Goal: Information Seeking & Learning: Find specific fact

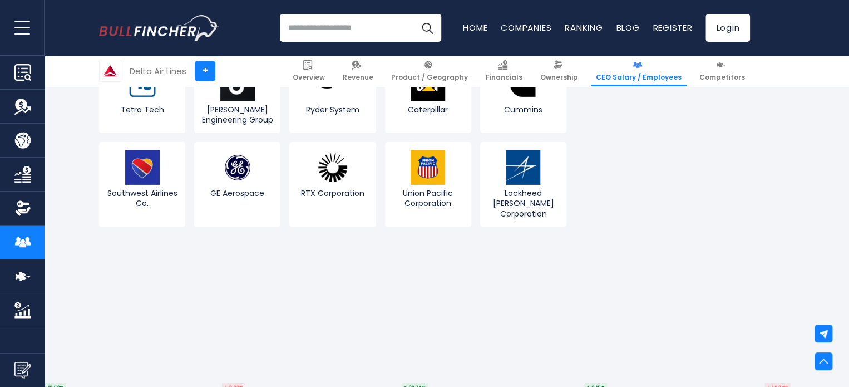
scroll to position [2108, 0]
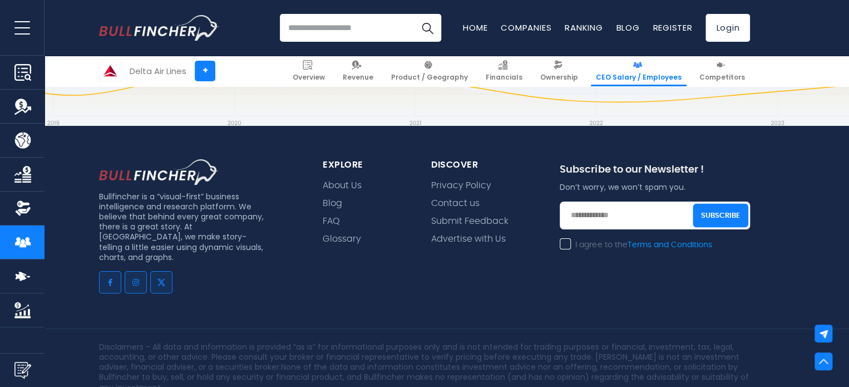
click at [336, 178] on span "About Us" at bounding box center [342, 184] width 39 height 13
click at [342, 181] on link "About Us" at bounding box center [342, 185] width 39 height 11
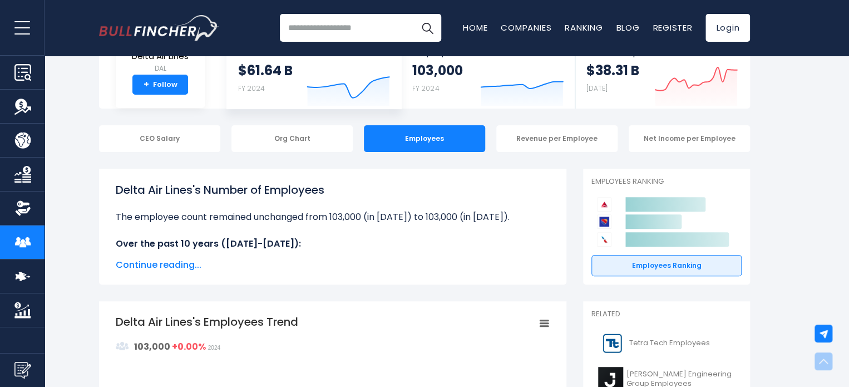
scroll to position [0, 0]
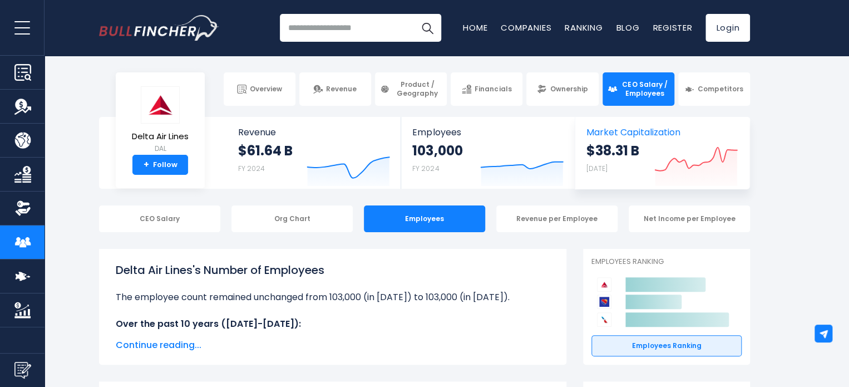
click at [604, 134] on span "Market Capitalization" at bounding box center [662, 132] width 151 height 11
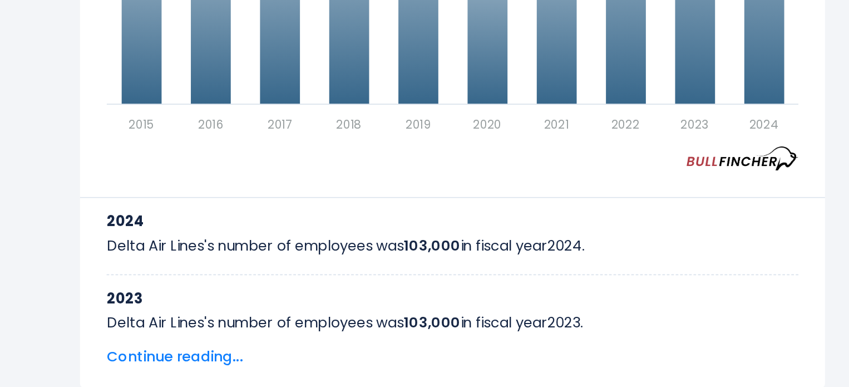
scroll to position [474, 0]
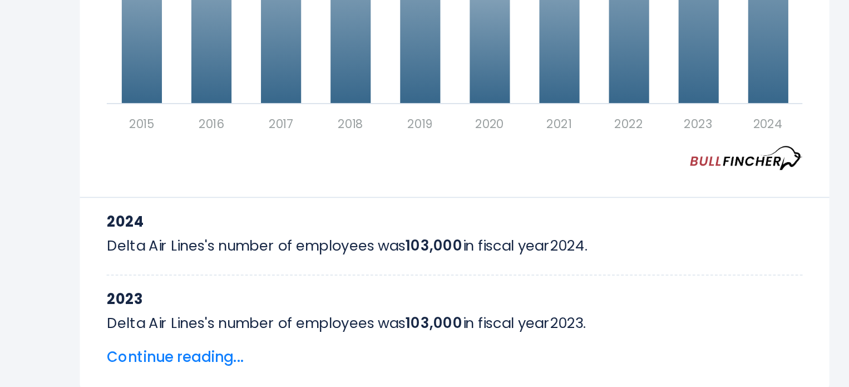
click at [139, 306] on span "Continue reading..." at bounding box center [333, 310] width 434 height 13
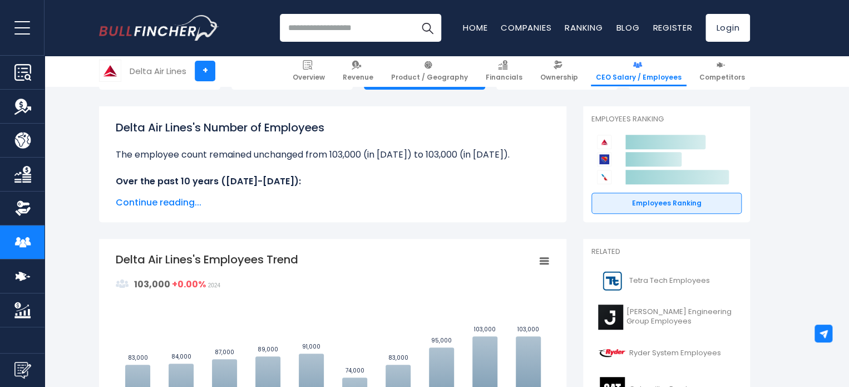
scroll to position [0, 0]
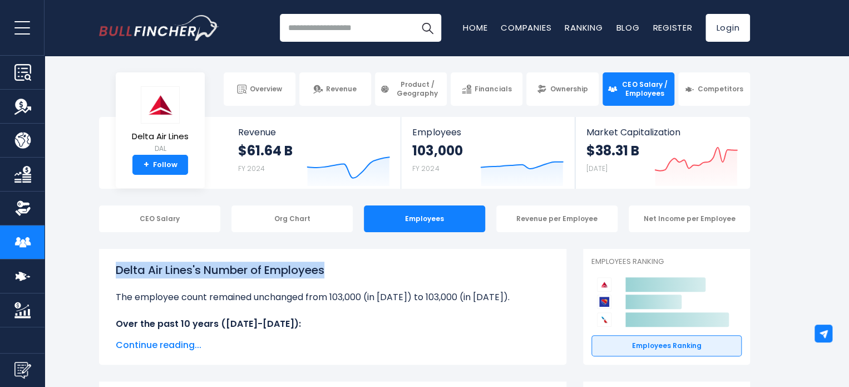
drag, startPoint x: 117, startPoint y: 268, endPoint x: 334, endPoint y: 265, distance: 217.1
click at [334, 265] on h1 "Delta Air Lines's Number of Employees" at bounding box center [333, 270] width 434 height 17
copy h1 "Delta Air Lines's Number of Employees"
click at [328, 275] on h1 "Delta Air Lines's Number of Employees" at bounding box center [333, 270] width 434 height 17
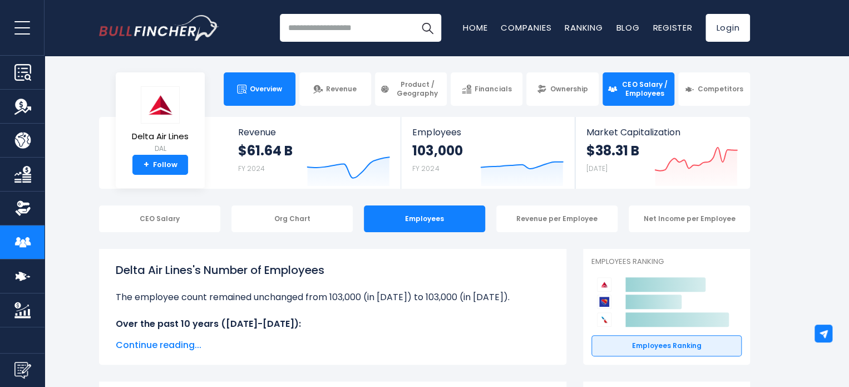
click at [240, 81] on link "Overview" at bounding box center [260, 88] width 72 height 33
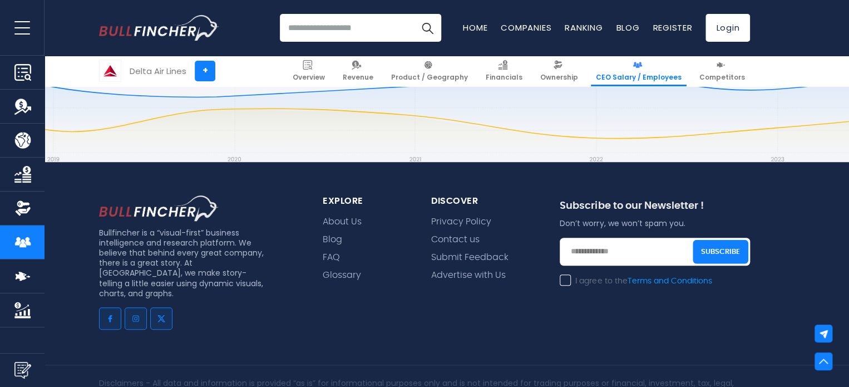
scroll to position [2446, 0]
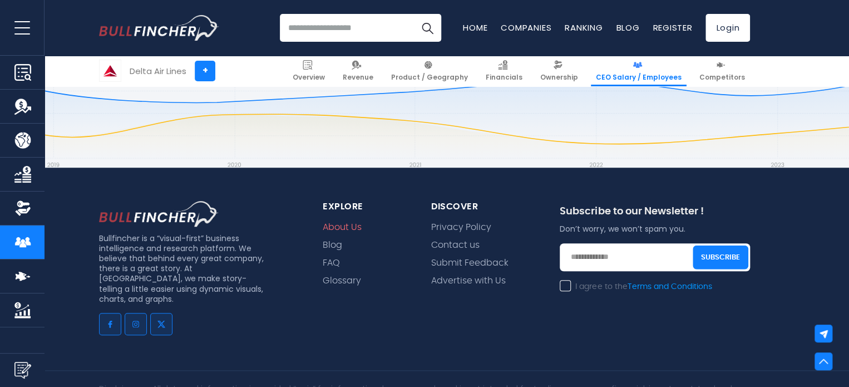
click at [341, 222] on link "About Us" at bounding box center [342, 227] width 39 height 11
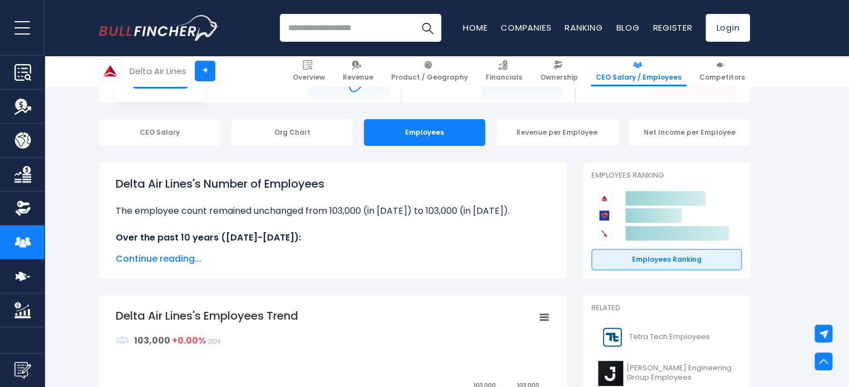
scroll to position [0, 0]
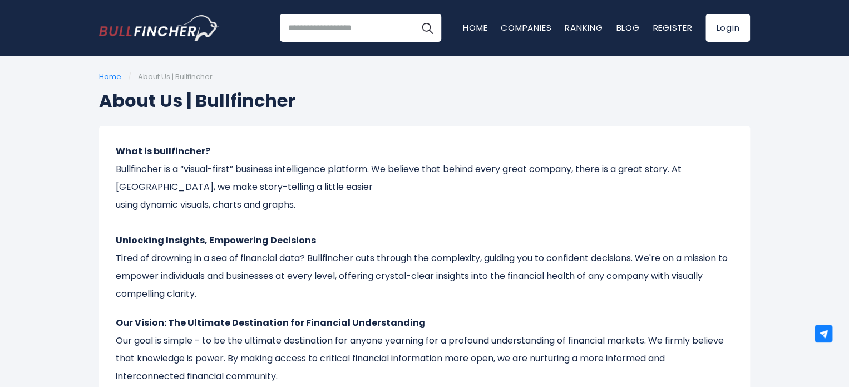
click at [342, 181] on p "What is bullfincher? Bullfincher is a “visual-first” business intelligence plat…" at bounding box center [425, 222] width 618 height 160
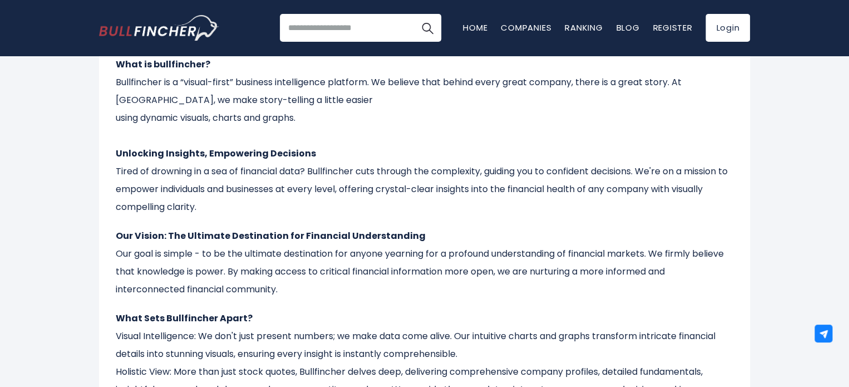
scroll to position [89, 0]
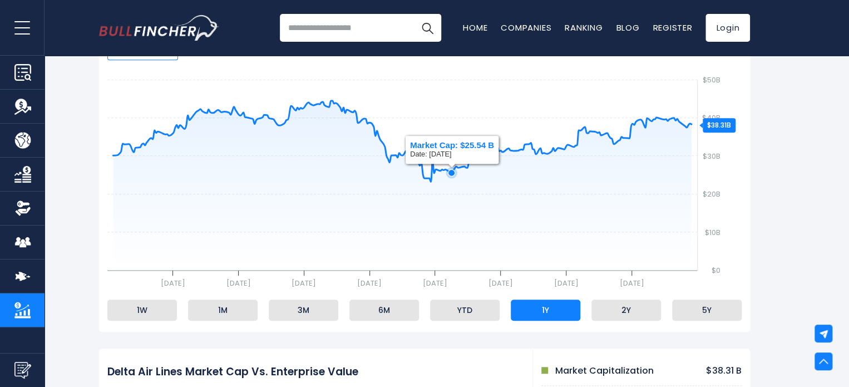
scroll to position [209, 0]
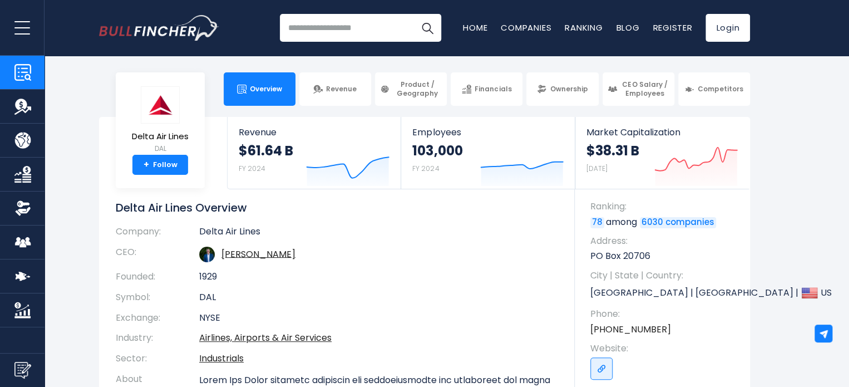
scroll to position [96, 0]
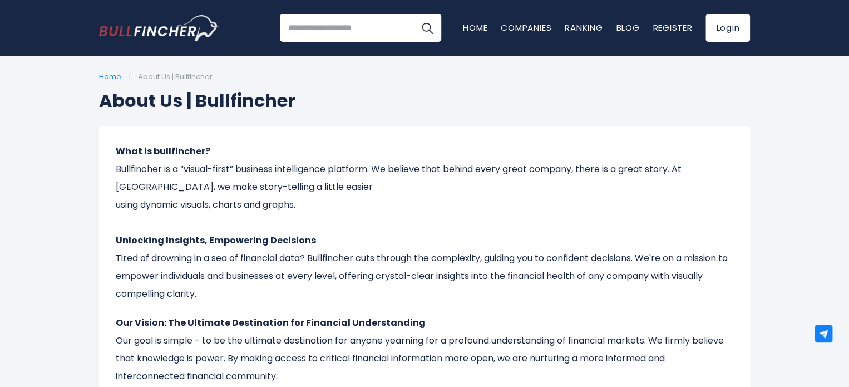
scroll to position [750, 0]
